Goal: Submit feedback/report problem: Submit feedback/report problem

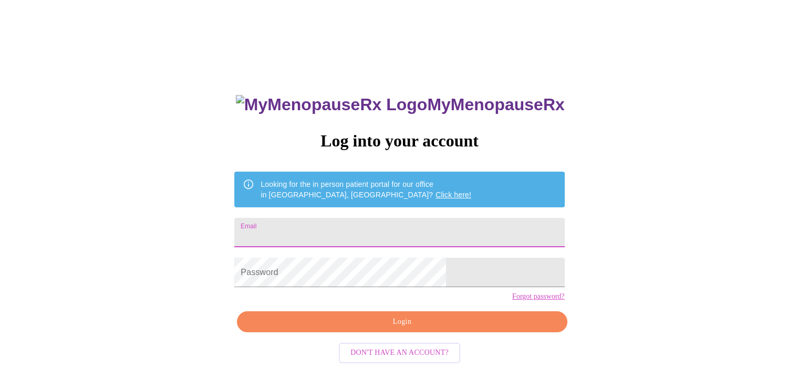
click at [444, 226] on input "Email" at bounding box center [399, 232] width 330 height 29
type input "deb.bell@att.net"
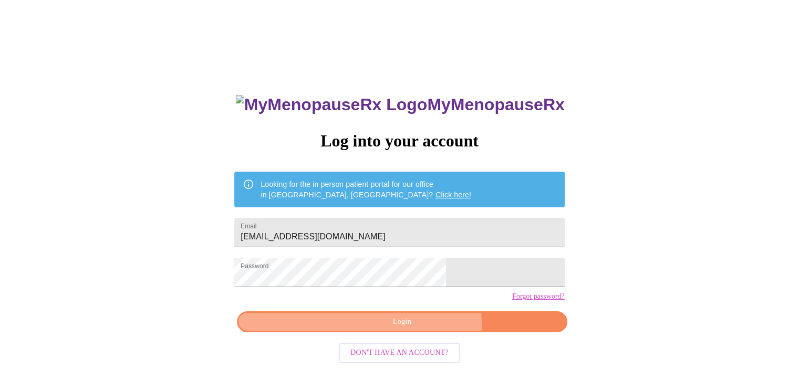
drag, startPoint x: 419, startPoint y: 343, endPoint x: 417, endPoint y: 335, distance: 8.6
click at [418, 329] on span "Login" at bounding box center [402, 322] width 306 height 13
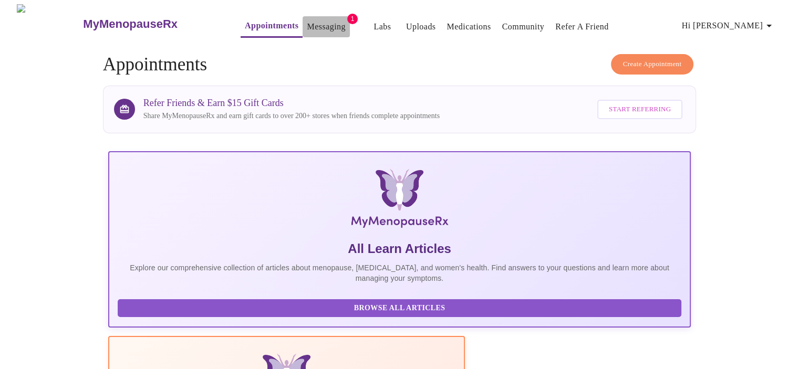
click at [307, 25] on link "Messaging" at bounding box center [326, 26] width 38 height 15
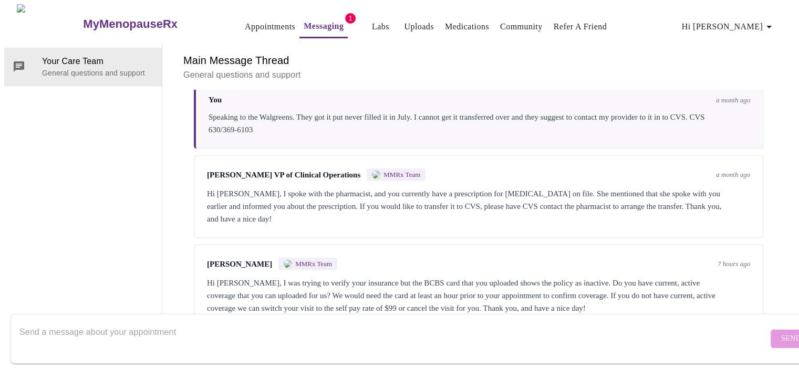
scroll to position [3144, 0]
click at [199, 323] on textarea "Send a message about your appointment" at bounding box center [393, 339] width 749 height 34
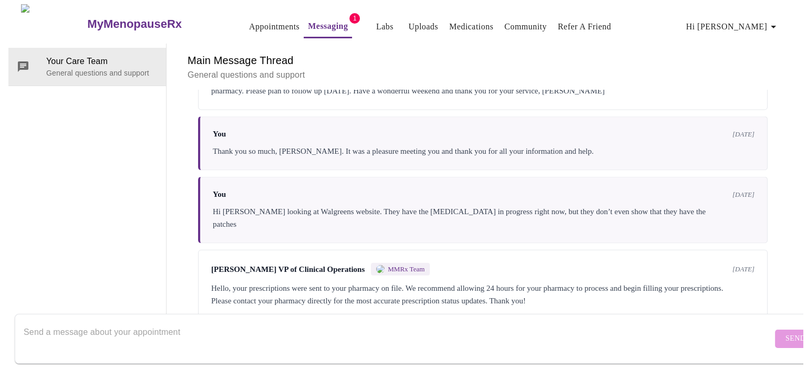
scroll to position [2303, 0]
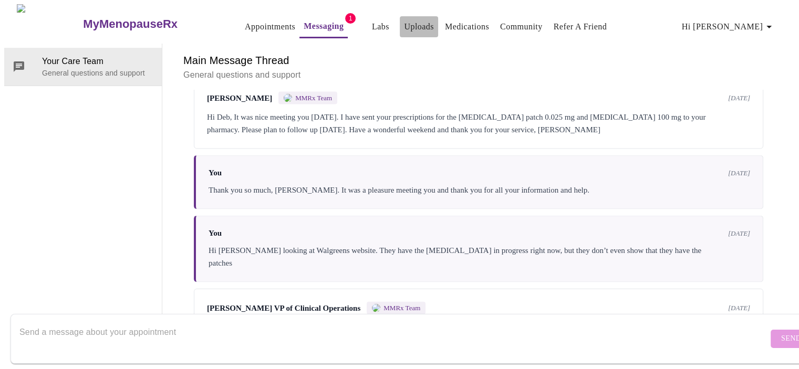
click at [404, 23] on link "Uploads" at bounding box center [419, 26] width 30 height 15
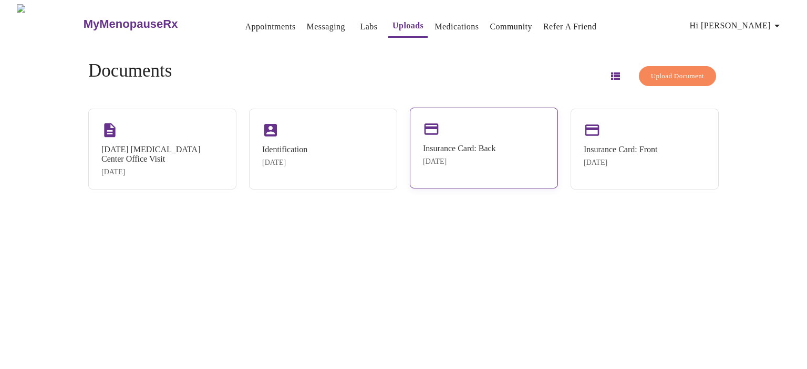
click at [486, 134] on div "Insurance Card: Back Apr 10, 2025" at bounding box center [484, 148] width 148 height 81
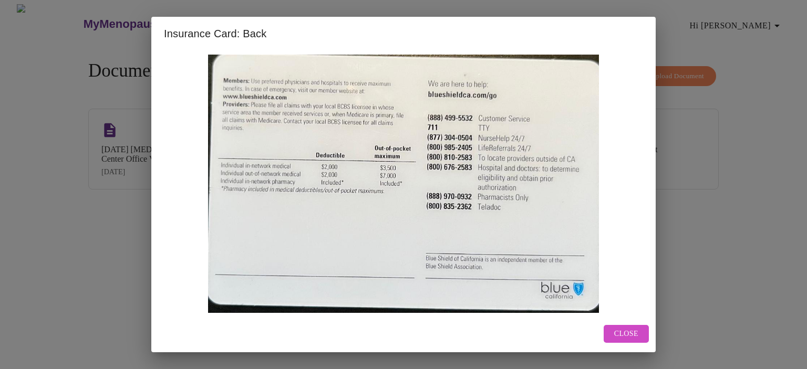
click at [685, 121] on div "Insurance Card: Back Close" at bounding box center [403, 184] width 807 height 369
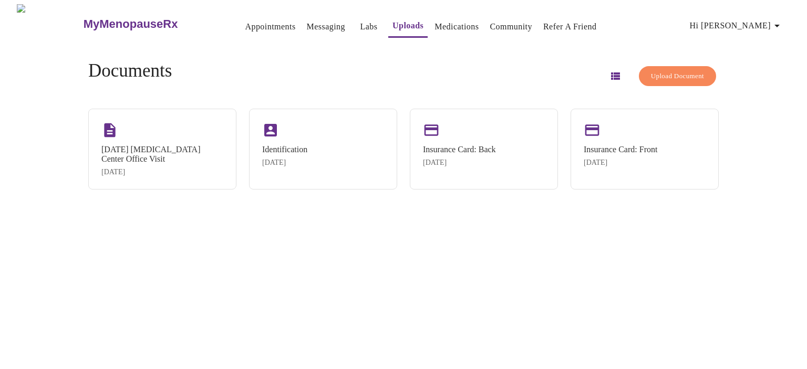
click at [675, 75] on span "Upload Document" at bounding box center [677, 76] width 53 height 12
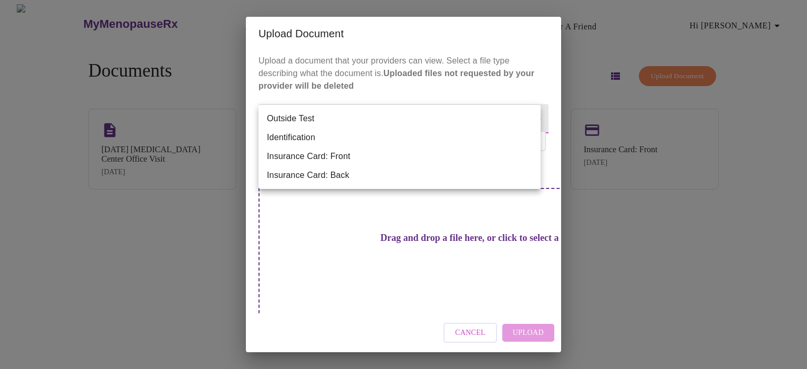
click at [349, 119] on body "MyMenopauseRx Appointments Messaging Labs Uploads Medications Community Refer a…" at bounding box center [403, 188] width 799 height 369
click at [333, 154] on li "Insurance Card: Front" at bounding box center [400, 156] width 282 height 19
type input "Insurance Card: Front"
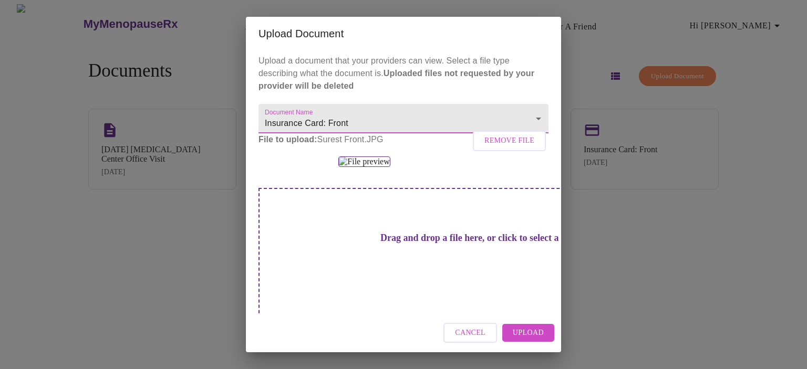
click at [538, 334] on span "Upload" at bounding box center [528, 333] width 31 height 13
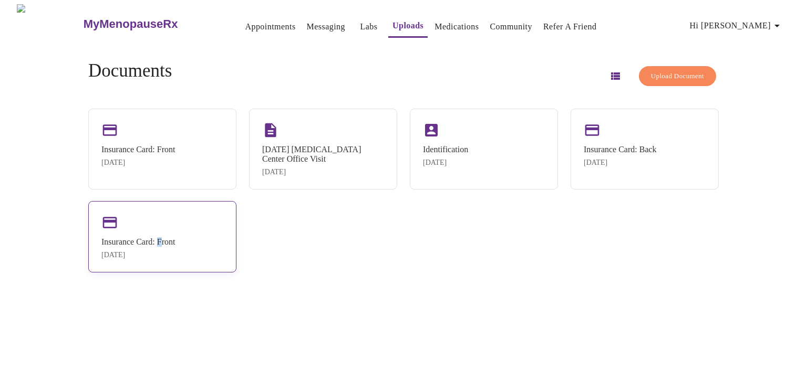
click at [175, 238] on div "Insurance Card: Front Apr 10, 2025" at bounding box center [162, 236] width 148 height 71
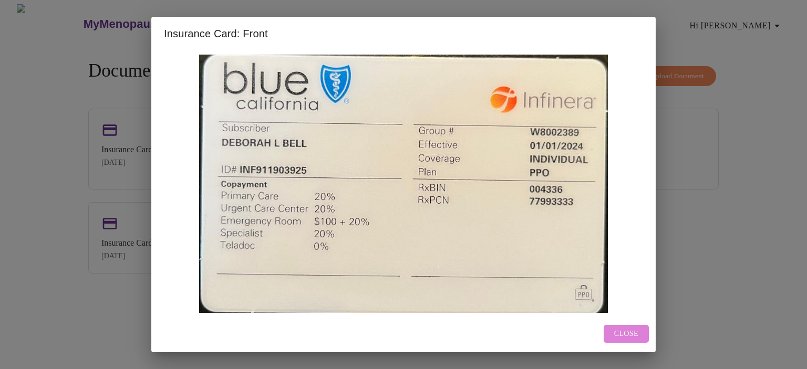
click at [616, 333] on span "Close" at bounding box center [626, 334] width 24 height 13
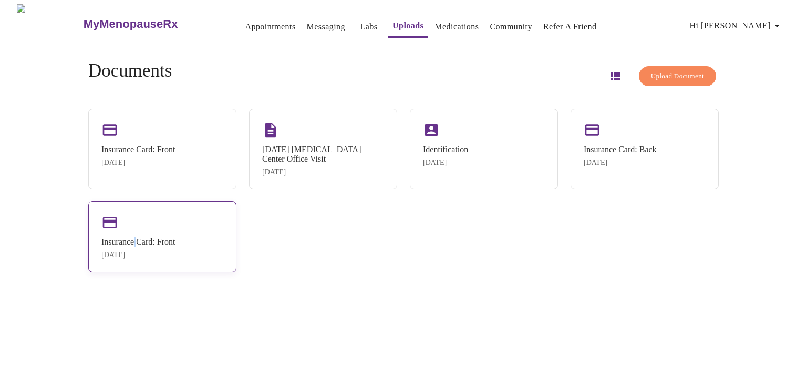
drag, startPoint x: 164, startPoint y: 235, endPoint x: 150, endPoint y: 242, distance: 15.1
click at [150, 242] on div "Insurance Card: Front Apr 10, 2025" at bounding box center [162, 236] width 148 height 71
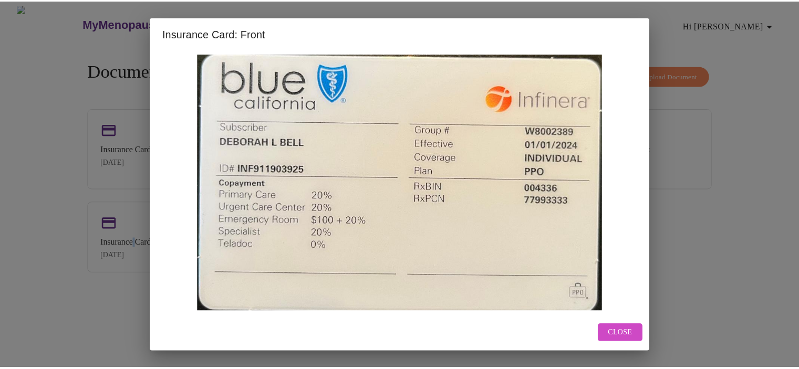
scroll to position [2, 0]
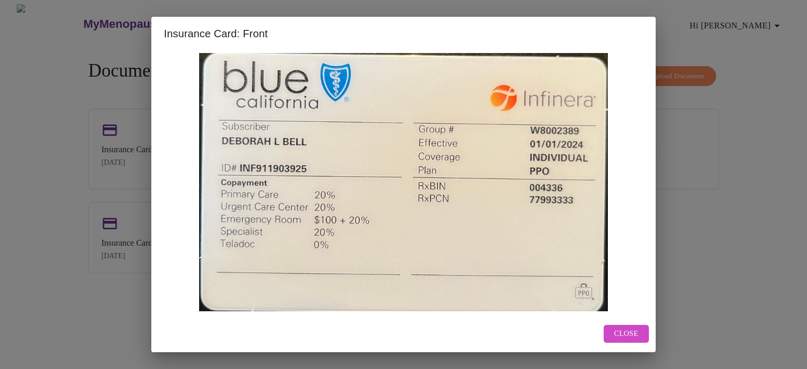
drag, startPoint x: 716, startPoint y: 167, endPoint x: 711, endPoint y: 166, distance: 5.5
click at [715, 167] on div "Insurance Card: Front Close" at bounding box center [403, 184] width 807 height 369
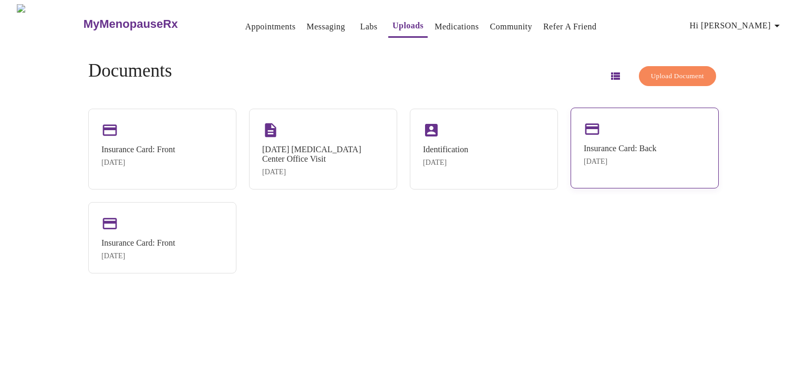
click at [618, 144] on div "Insurance Card: Back" at bounding box center [620, 148] width 73 height 9
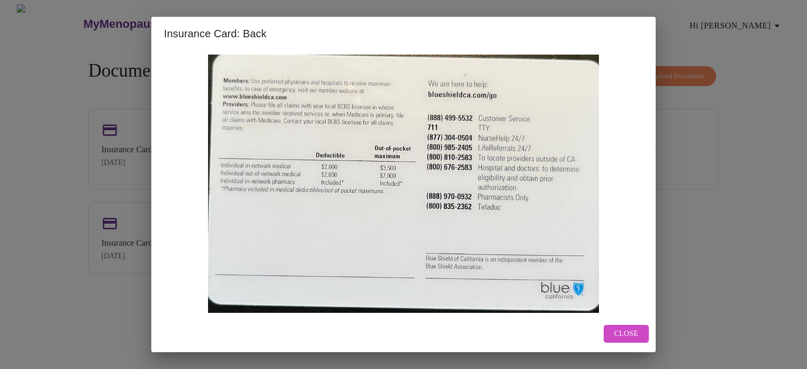
click at [690, 159] on div "Insurance Card: Back Close" at bounding box center [403, 184] width 807 height 369
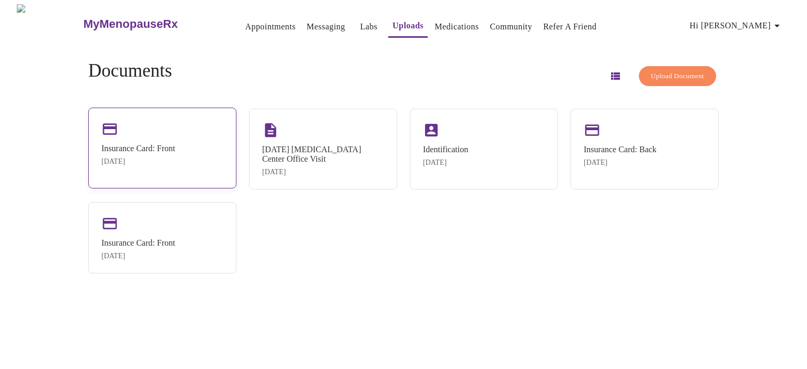
click at [148, 147] on div "Insurance Card: Front" at bounding box center [138, 148] width 74 height 9
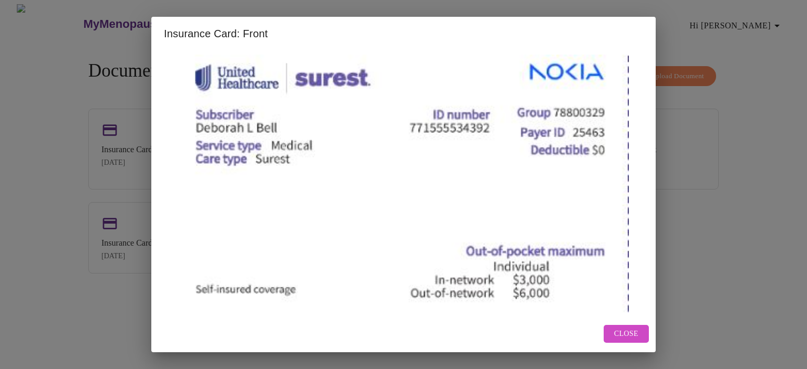
click at [714, 216] on div "Insurance Card: Front Close" at bounding box center [403, 184] width 807 height 369
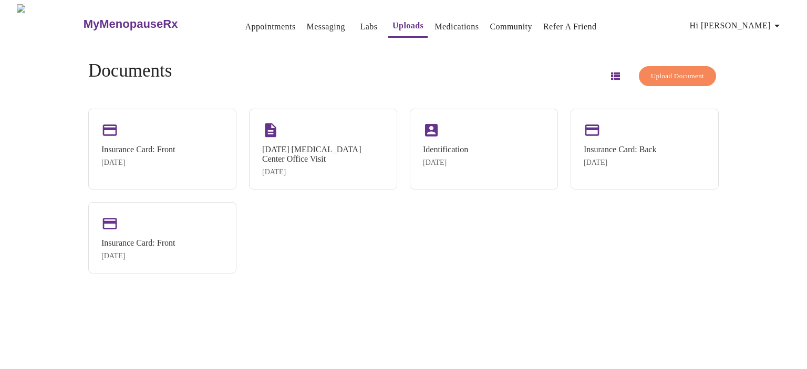
click at [662, 72] on span "Upload Document" at bounding box center [677, 76] width 53 height 12
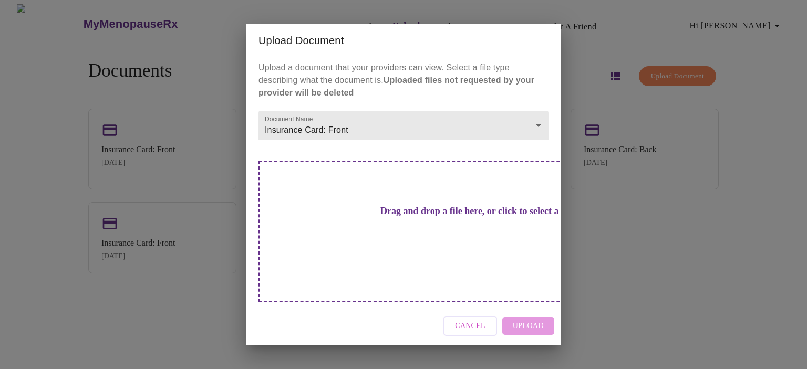
click at [453, 148] on body "MyMenopauseRx Appointments Messaging Labs Uploads Medications Community Refer a…" at bounding box center [403, 188] width 799 height 369
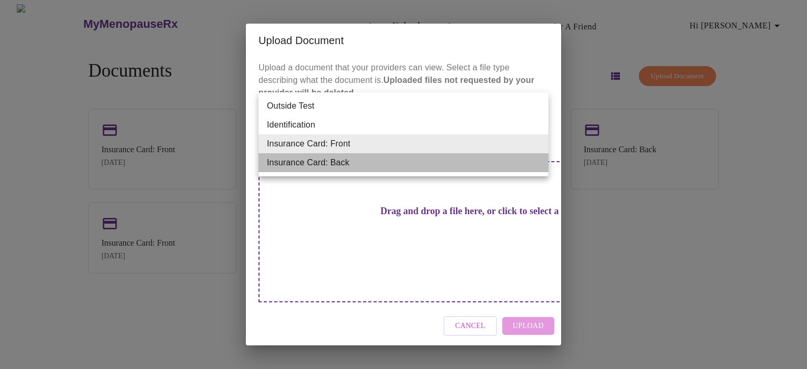
click at [442, 166] on li "Insurance Card: Back" at bounding box center [404, 162] width 290 height 19
type input "Insurance Card: Back"
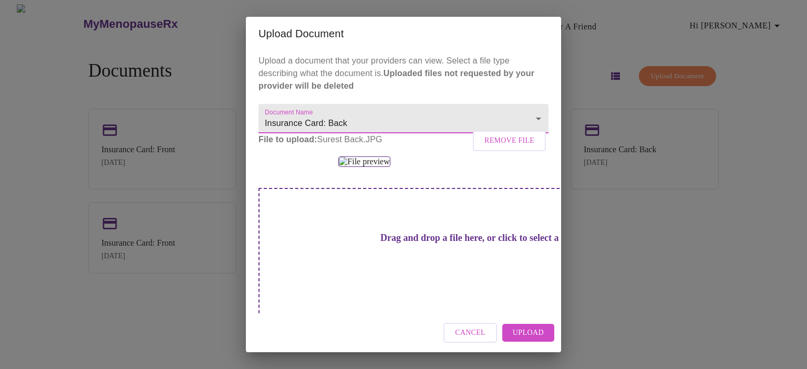
click at [525, 333] on span "Upload" at bounding box center [528, 333] width 31 height 13
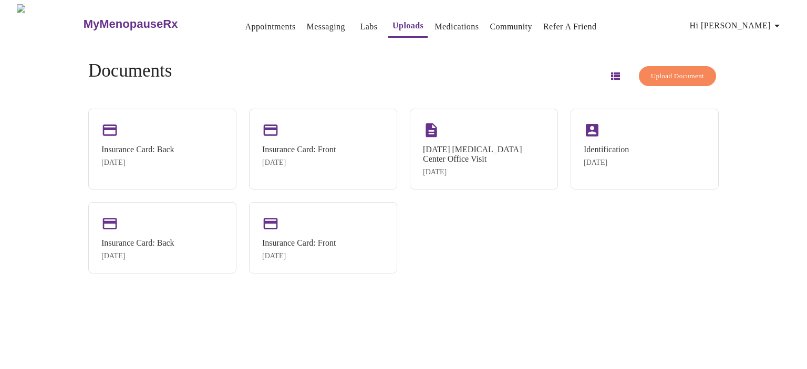
click at [307, 20] on link "Messaging" at bounding box center [326, 26] width 38 height 15
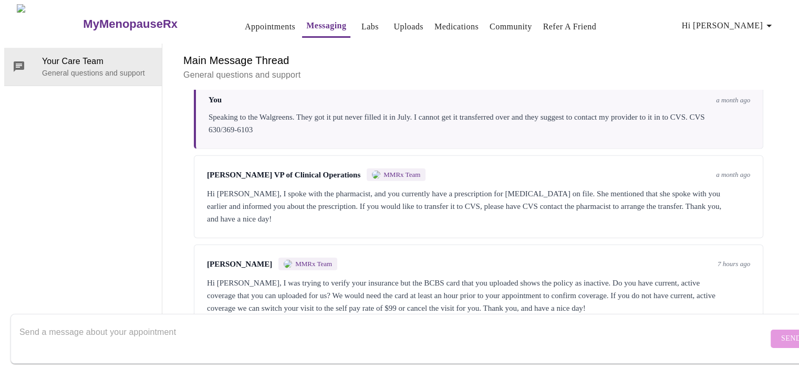
scroll to position [3144, 0]
click at [340, 322] on textarea "Send a message about your appointment" at bounding box center [393, 339] width 749 height 34
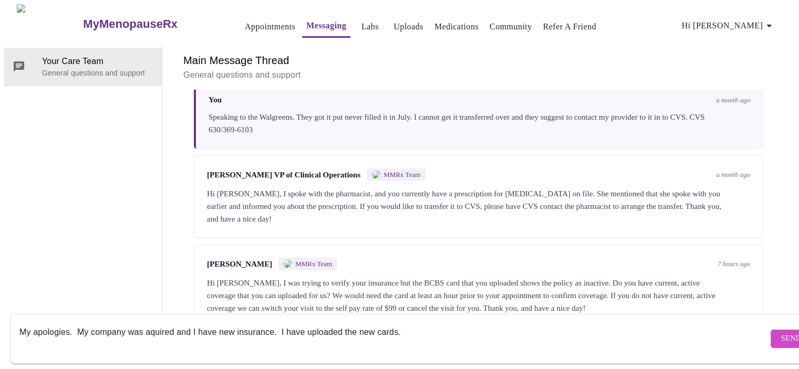
drag, startPoint x: 165, startPoint y: 320, endPoint x: 189, endPoint y: 93, distance: 227.8
click at [189, 93] on div "Messages are typically reviewed within 1-2 business days Brianna Cawthon MMRx T…" at bounding box center [479, 209] width 608 height 238
type textarea "My apologies. My company was acquired and I have new insurance. I have uploaded…"
click at [782, 333] on span "Send" at bounding box center [792, 339] width 20 height 13
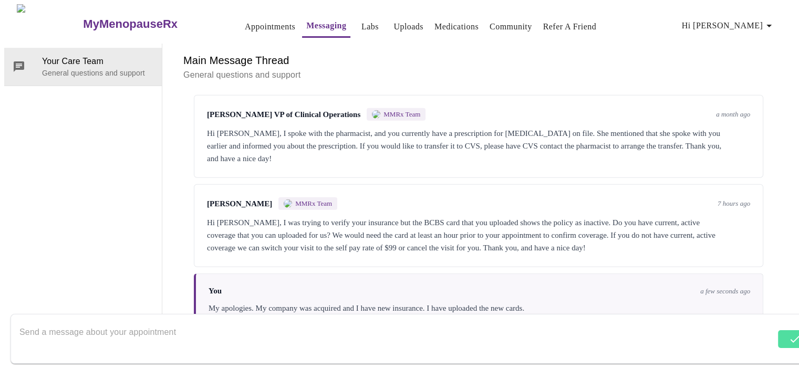
scroll to position [3207, 0]
